Goal: Task Accomplishment & Management: Use online tool/utility

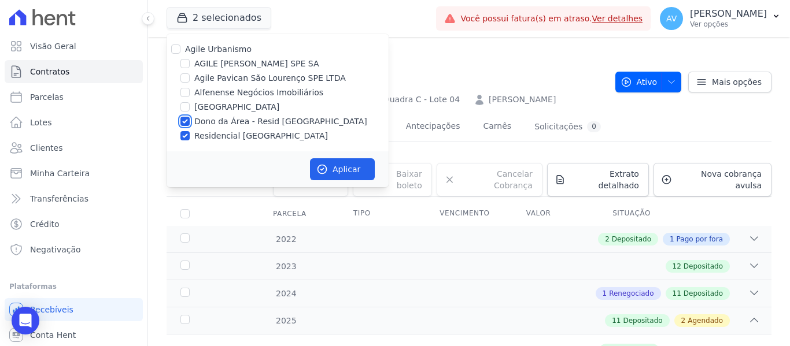
scroll to position [463, 0]
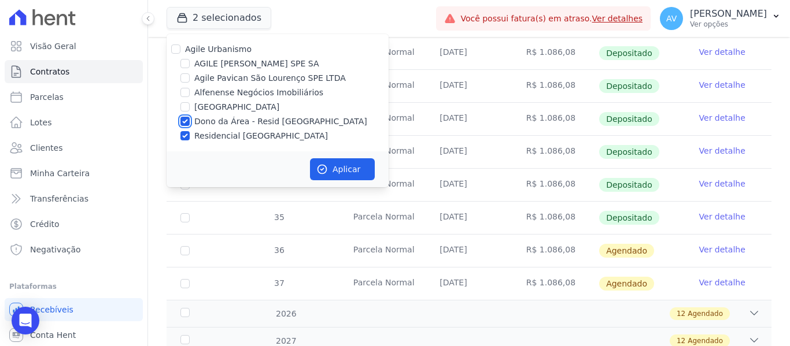
click at [180, 124] on input "Dono da Área - Resid [GEOGRAPHIC_DATA]" at bounding box center [184, 121] width 9 height 9
checkbox input "false"
click at [180, 145] on div "Agile Urbanismo AGILE [PERSON_NAME] SPE SA [GEOGRAPHIC_DATA] SPE LTDA Alfenense…" at bounding box center [278, 92] width 222 height 117
click at [182, 138] on input "Residencial [GEOGRAPHIC_DATA]" at bounding box center [184, 135] width 9 height 9
checkbox input "false"
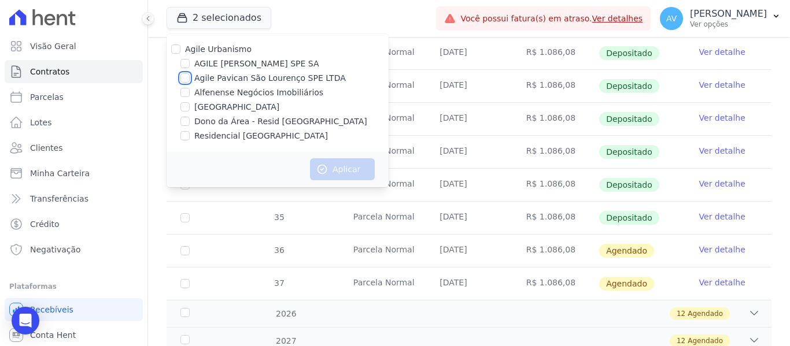
click at [187, 78] on input "Agile Pavican São Lourenço SPE LTDA" at bounding box center [184, 77] width 9 height 9
checkbox input "true"
click at [331, 178] on button "Aplicar" at bounding box center [342, 169] width 65 height 22
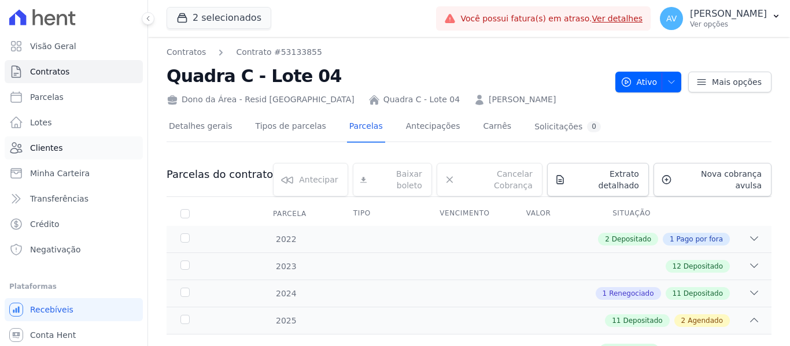
click at [53, 142] on link "Clientes" at bounding box center [74, 147] width 138 height 23
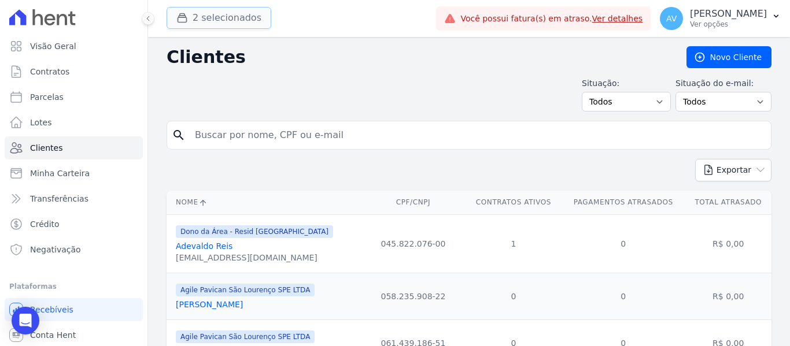
click at [211, 18] on button "2 selecionados" at bounding box center [219, 18] width 105 height 22
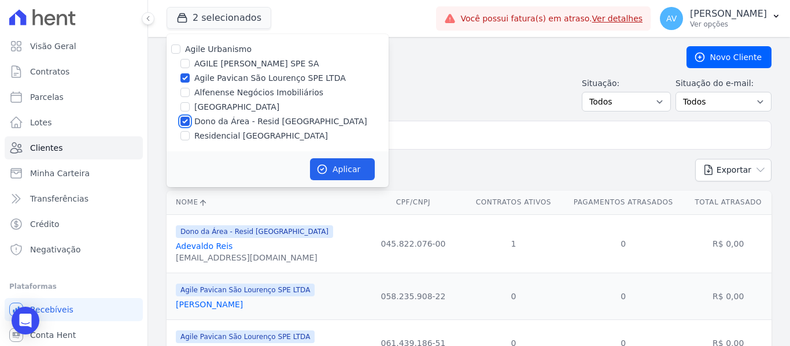
click at [184, 119] on input "Dono da Área - Resid [GEOGRAPHIC_DATA]" at bounding box center [184, 121] width 9 height 9
checkbox input "false"
click at [338, 159] on button "Aplicar" at bounding box center [342, 169] width 65 height 22
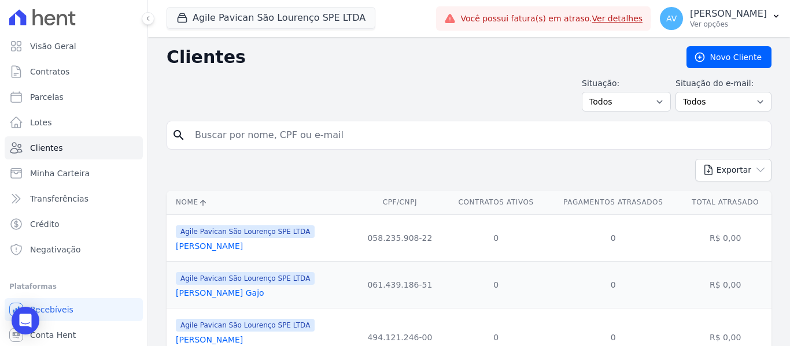
click at [438, 139] on input "search" at bounding box center [477, 135] width 578 height 23
type input "marina"
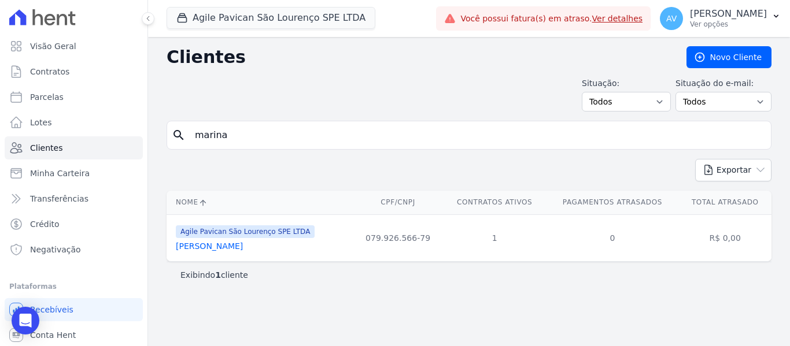
click at [243, 243] on link "[PERSON_NAME]" at bounding box center [209, 246] width 67 height 9
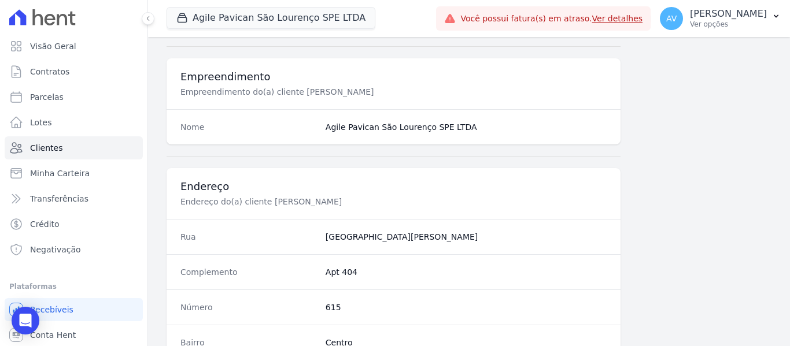
scroll to position [694, 0]
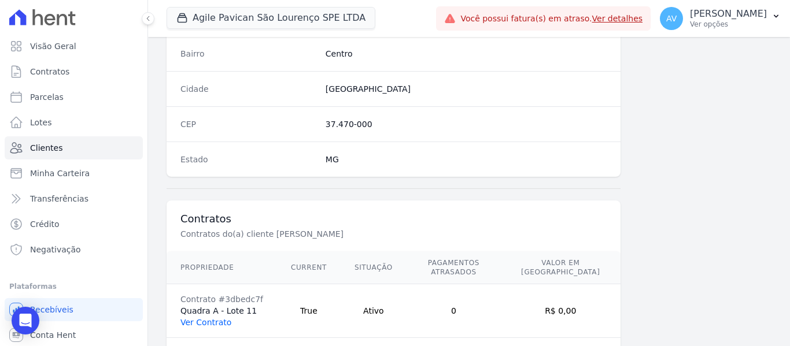
click at [216, 318] on link "Ver Contrato" at bounding box center [205, 322] width 51 height 9
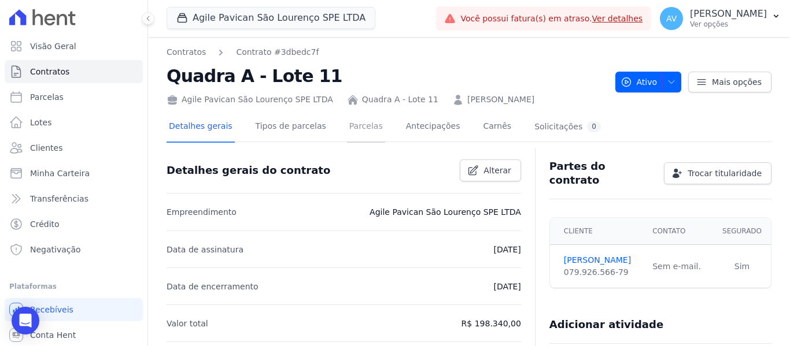
click at [359, 130] on link "Parcelas" at bounding box center [366, 127] width 38 height 31
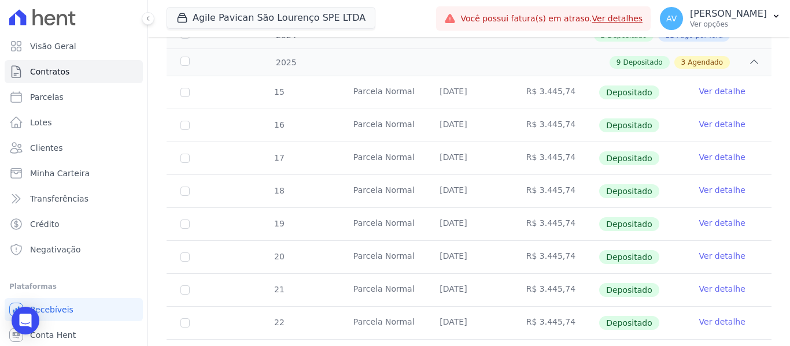
scroll to position [405, 0]
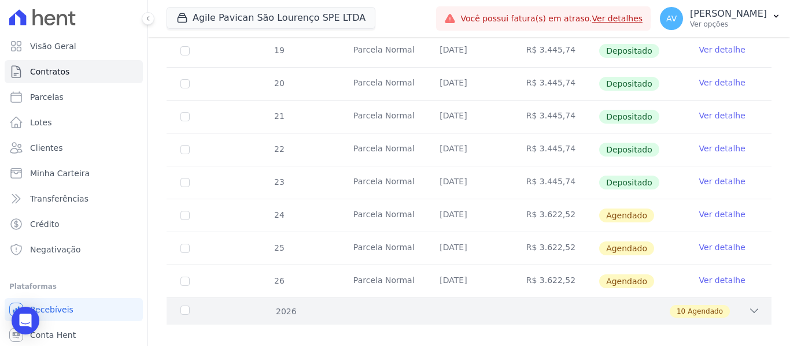
click at [748, 305] on icon at bounding box center [754, 311] width 12 height 12
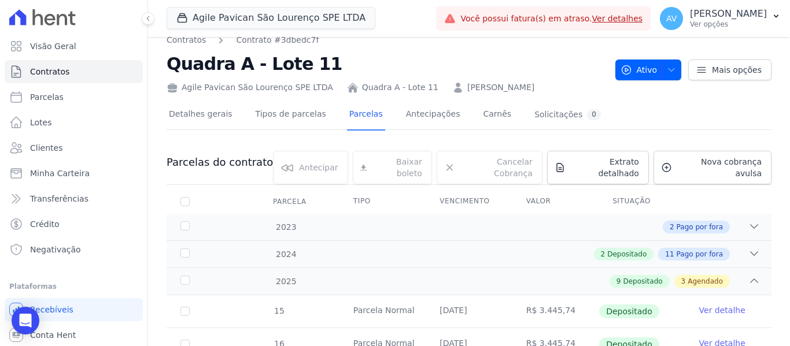
scroll to position [0, 0]
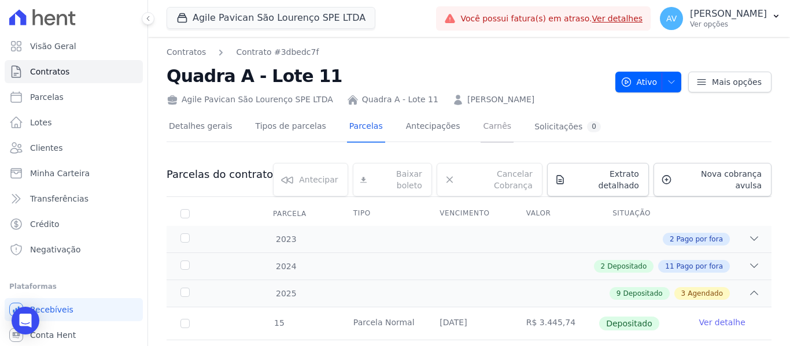
click at [481, 118] on link "Carnês" at bounding box center [497, 127] width 33 height 31
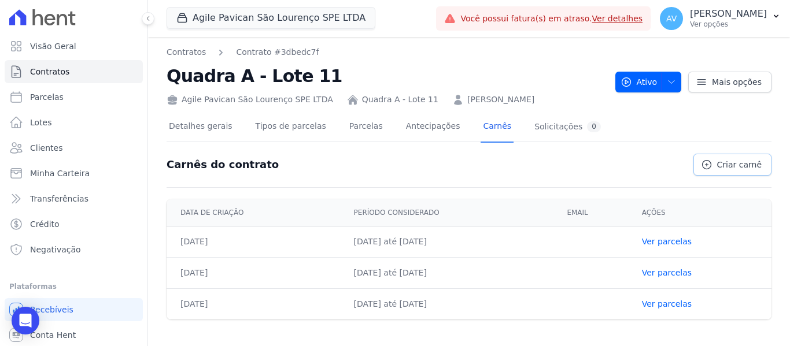
click at [749, 160] on span "Criar carnê" at bounding box center [739, 165] width 45 height 12
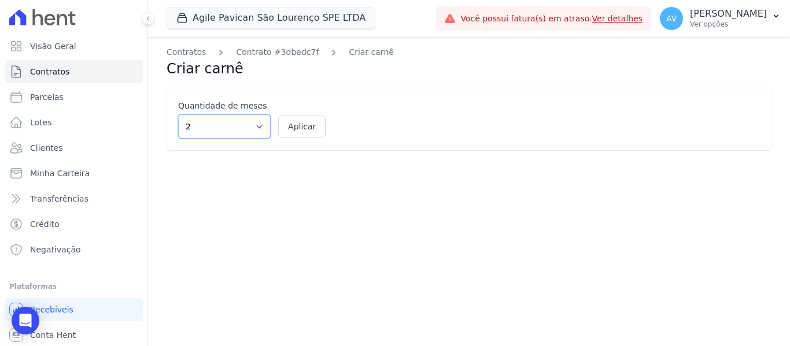
click at [252, 133] on select "2 3 4 5 6 7 8 9 10 11 12" at bounding box center [224, 127] width 93 height 24
select select "12"
click at [178, 115] on select "2 3 4 5 6 7 8 9 10 11 12" at bounding box center [224, 127] width 93 height 24
click at [301, 131] on button "Aplicar" at bounding box center [301, 127] width 47 height 22
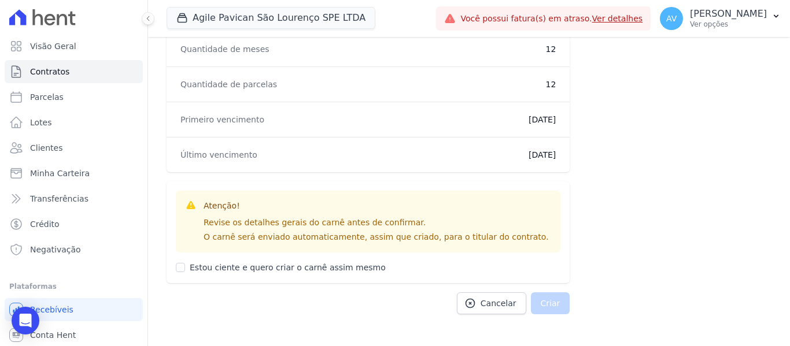
scroll to position [739, 0]
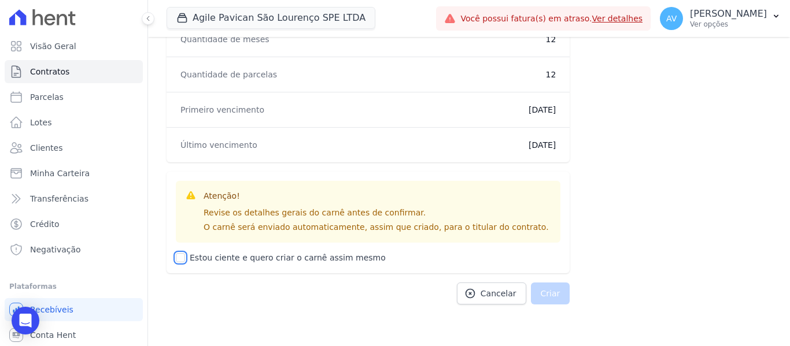
click at [177, 256] on input "Estou ciente e quero criar o carnê assim mesmo" at bounding box center [180, 257] width 9 height 9
checkbox input "true"
click at [552, 287] on button "Criar" at bounding box center [550, 294] width 39 height 22
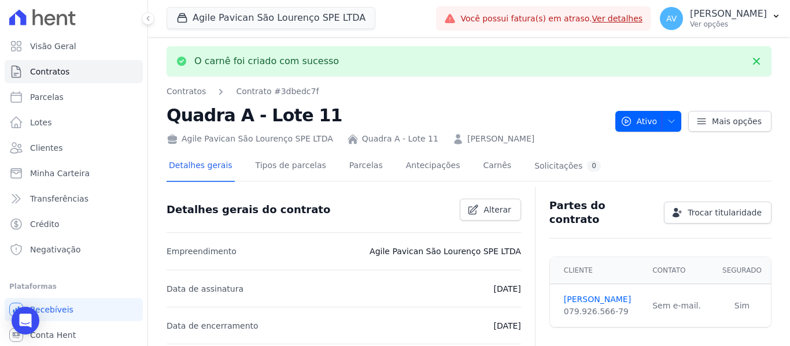
click at [455, 169] on div "Detalhes gerais Tipos de parcelas [GEOGRAPHIC_DATA] Antecipações Carnês Solicit…" at bounding box center [385, 167] width 437 height 31
click at [481, 166] on link "Carnês" at bounding box center [497, 167] width 33 height 31
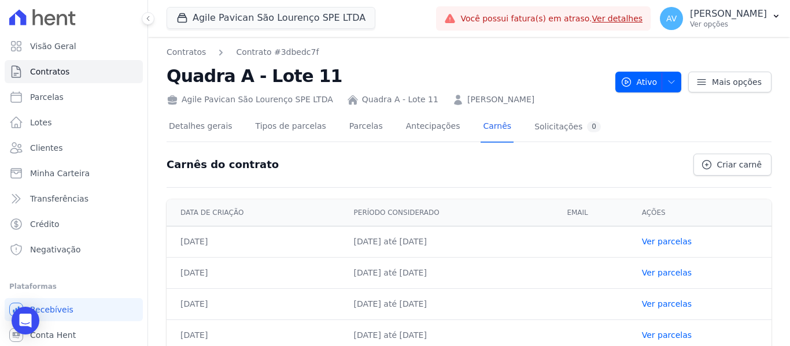
scroll to position [14, 0]
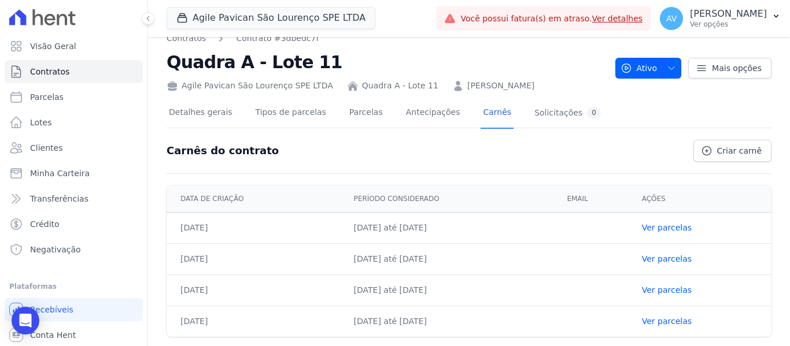
click at [370, 111] on div "Detalhes gerais Tipos de parcelas [GEOGRAPHIC_DATA] Antecipações Carnês Solicit…" at bounding box center [385, 113] width 437 height 31
click at [352, 114] on link "Parcelas" at bounding box center [366, 113] width 38 height 31
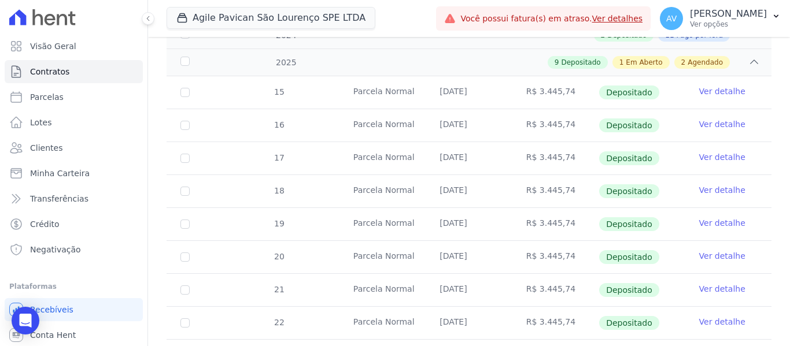
scroll to position [409, 0]
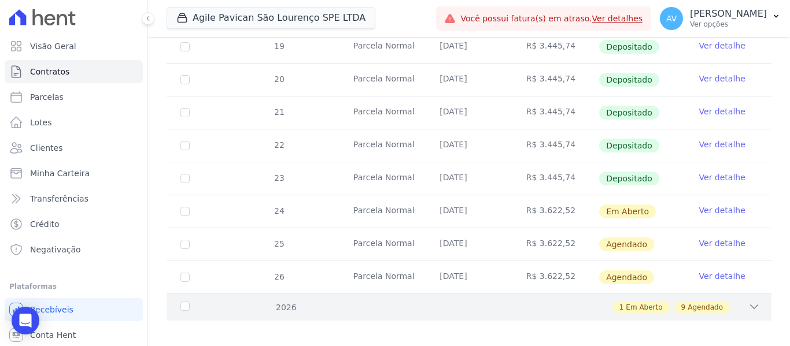
click at [745, 305] on div "2026 1 Em Aberto 9 Agendado" at bounding box center [469, 307] width 605 height 27
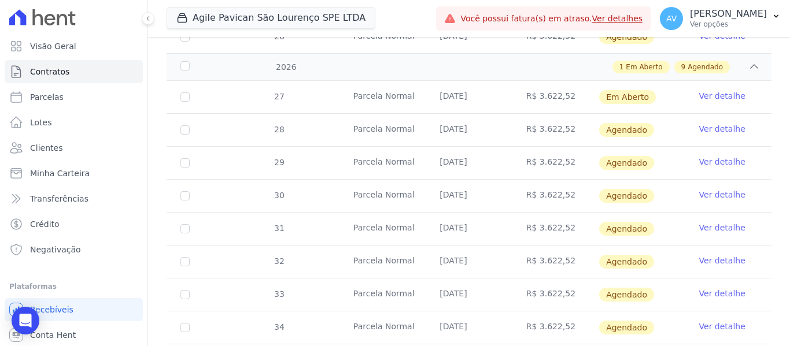
scroll to position [739, 0]
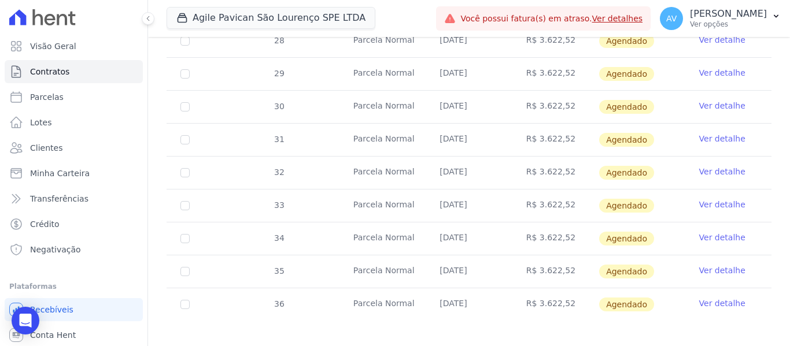
click at [718, 298] on link "Ver detalhe" at bounding box center [722, 304] width 46 height 12
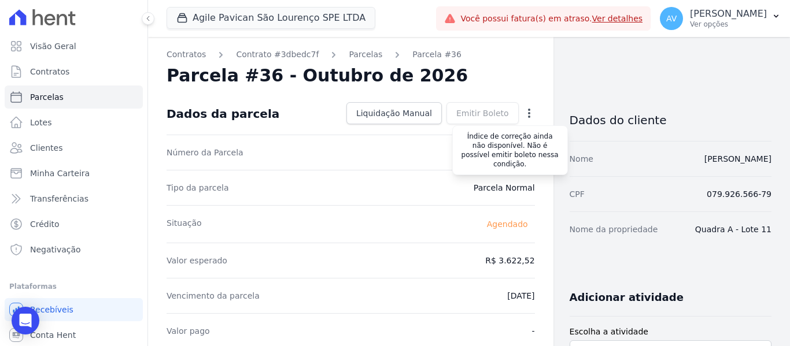
click at [492, 116] on div "Emitir Boleto Gerar [GEOGRAPHIC_DATA] Você tem certeza que deseja gerar o bolet…" at bounding box center [482, 113] width 72 height 22
click at [523, 112] on icon "button" at bounding box center [529, 114] width 12 height 12
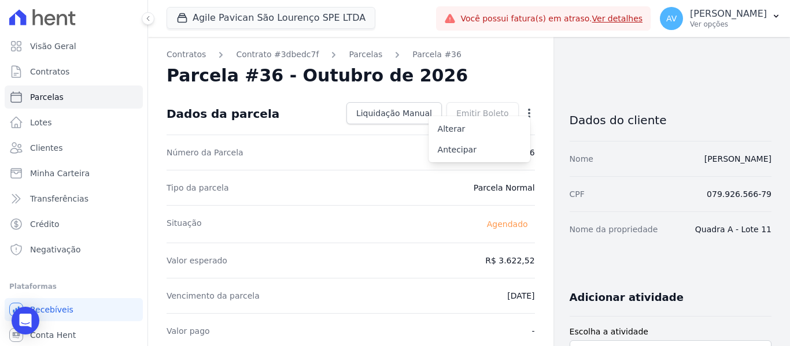
click at [523, 112] on icon "button" at bounding box center [529, 114] width 12 height 12
click at [16, 325] on div "Open Intercom Messenger" at bounding box center [25, 321] width 31 height 31
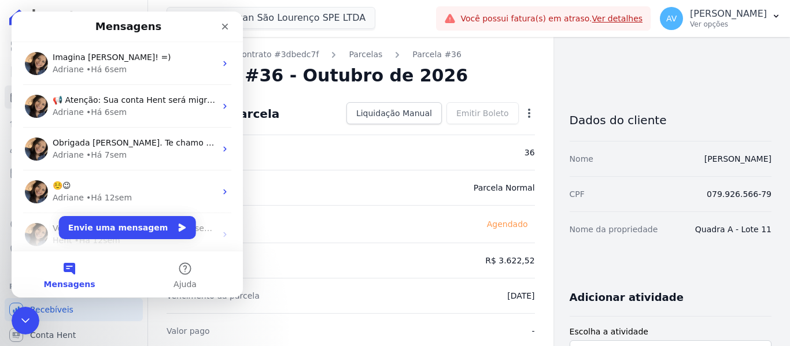
click at [14, 326] on div "Encerramento do Messenger da Intercom" at bounding box center [26, 321] width 28 height 28
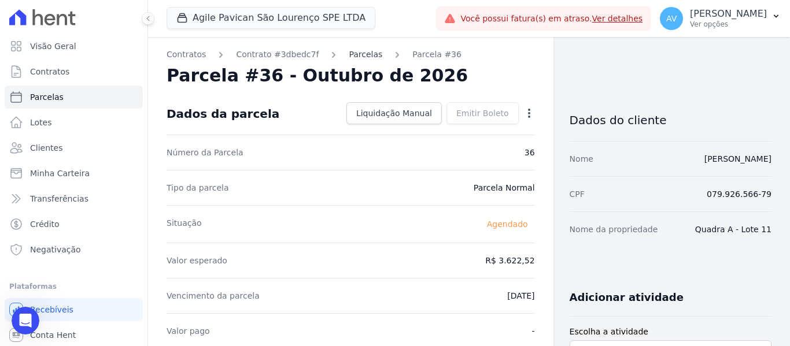
click at [349, 57] on link "Parcelas" at bounding box center [366, 55] width 34 height 12
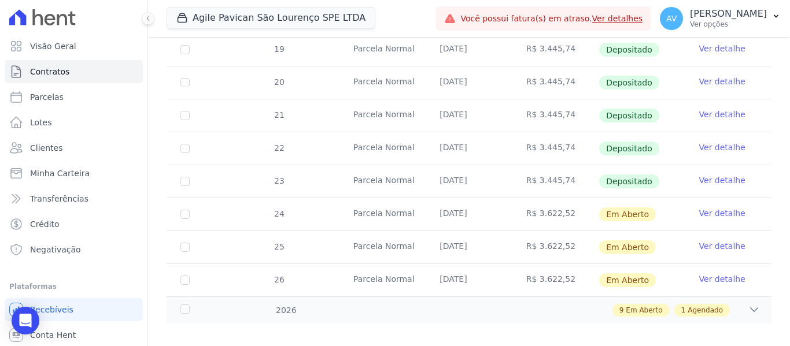
scroll to position [409, 0]
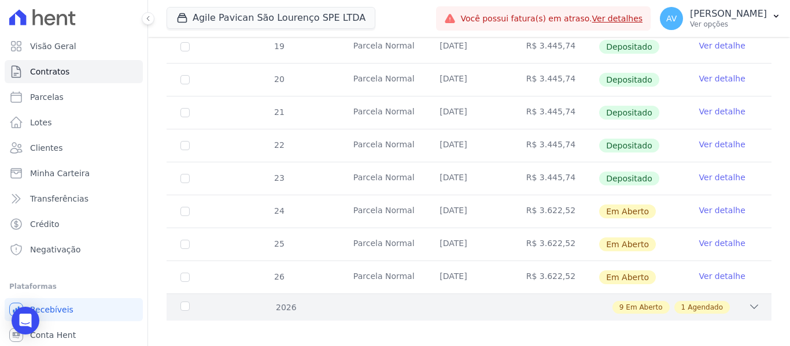
click at [748, 301] on icon at bounding box center [754, 307] width 12 height 12
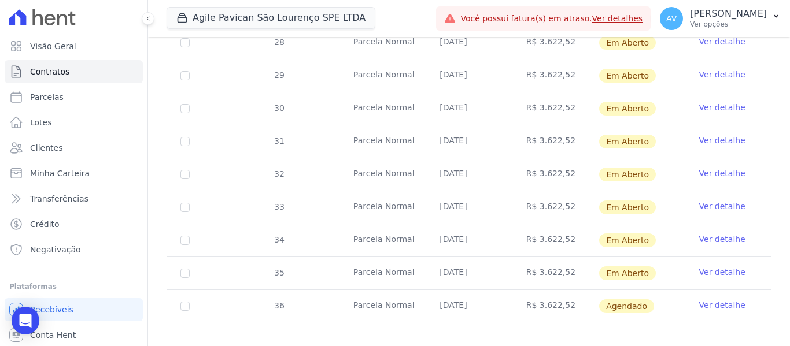
scroll to position [739, 0]
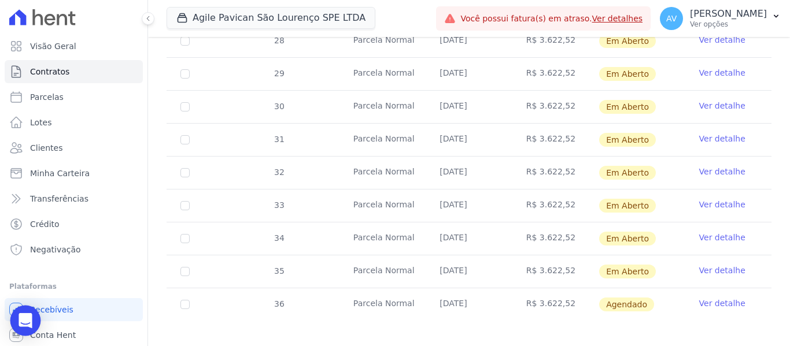
click at [27, 327] on icon "Open Intercom Messenger" at bounding box center [25, 320] width 15 height 15
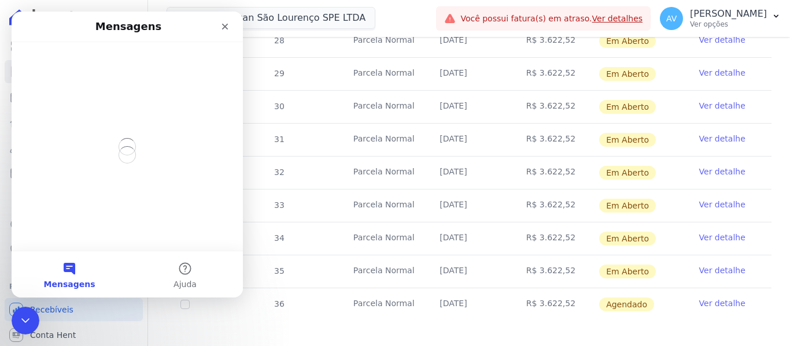
scroll to position [0, 0]
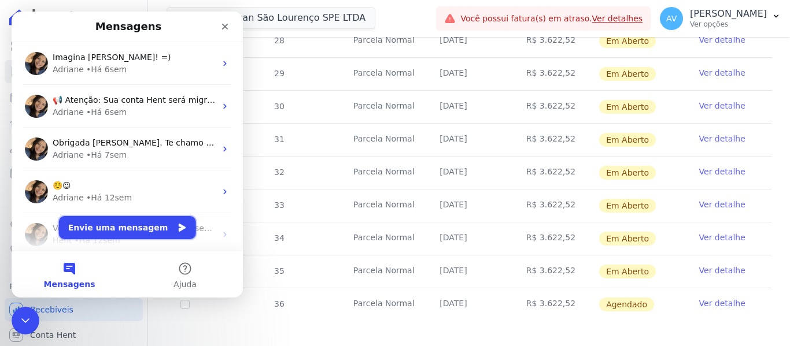
click at [108, 231] on button "Envie uma mensagem" at bounding box center [127, 227] width 137 height 23
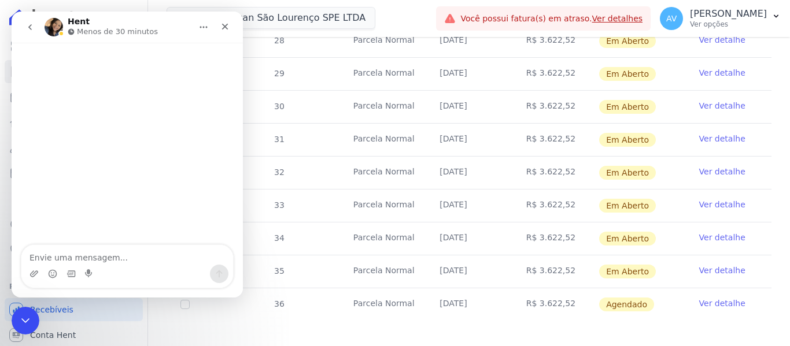
click at [97, 263] on textarea "Envie uma mensagem..." at bounding box center [127, 255] width 212 height 20
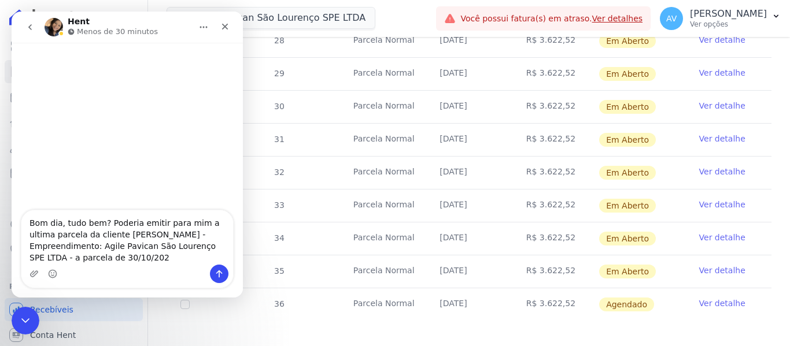
type textarea "Bom dia, tudo bem? Poderia emitir para mim a ultima parcela da cliente [PERSON_…"
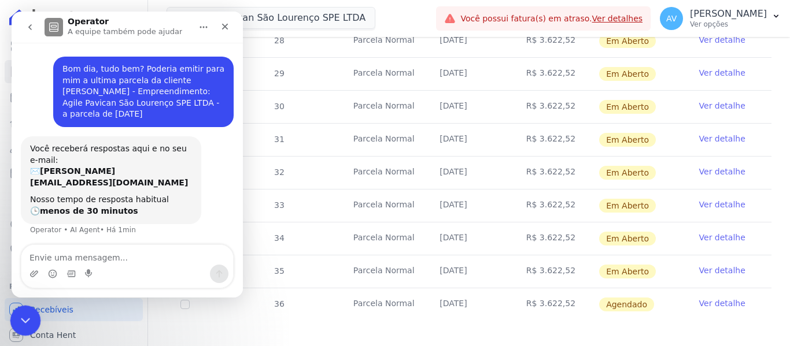
click at [29, 320] on icon "Encerramento do Messenger da Intercom" at bounding box center [24, 319] width 14 height 14
